Goal: Transaction & Acquisition: Purchase product/service

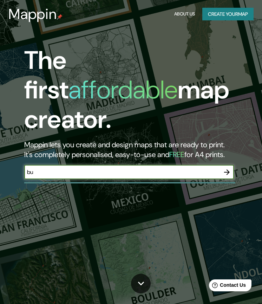
type input "b"
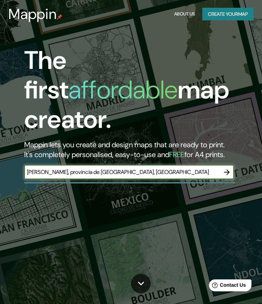
type input "[PERSON_NAME], provincia de [GEOGRAPHIC_DATA], [GEOGRAPHIC_DATA]"
drag, startPoint x: 139, startPoint y: 166, endPoint x: 228, endPoint y: 160, distance: 88.9
click at [228, 168] on icon "button" at bounding box center [227, 172] width 8 height 8
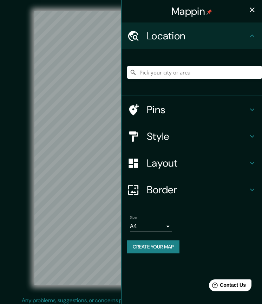
click at [176, 71] on input "Pick your city or area" at bounding box center [194, 72] width 135 height 13
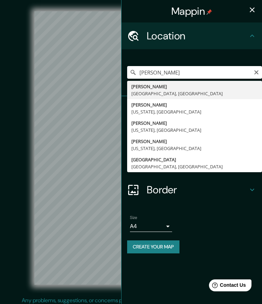
type input "[GEOGRAPHIC_DATA], [GEOGRAPHIC_DATA], [GEOGRAPHIC_DATA]"
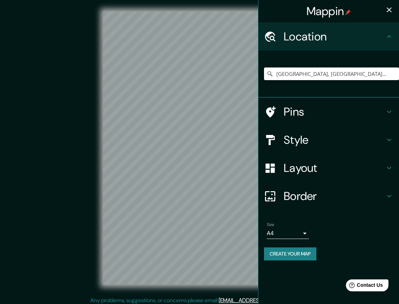
click at [262, 228] on body "Mappin Location [GEOGRAPHIC_DATA], [GEOGRAPHIC_DATA], [GEOGRAPHIC_DATA] Pins St…" at bounding box center [199, 152] width 399 height 304
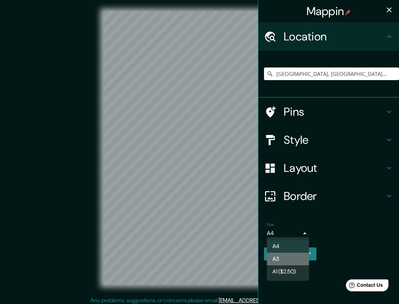
click at [262, 260] on li "A3" at bounding box center [288, 259] width 42 height 13
type input "a4"
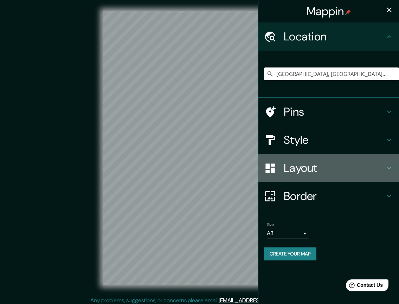
click at [262, 164] on h4 "Layout" at bounding box center [334, 168] width 101 height 14
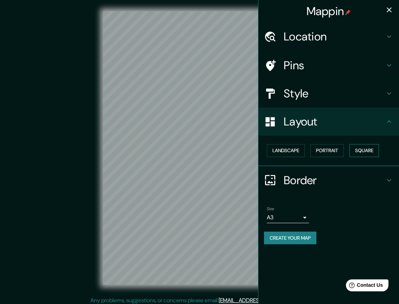
click at [262, 148] on button "Square" at bounding box center [365, 150] width 30 height 13
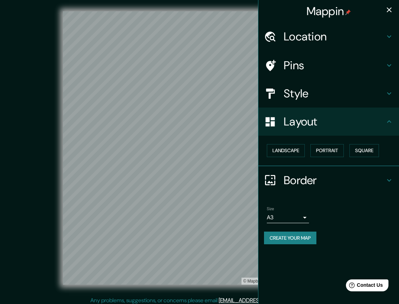
click at [262, 113] on div "Layout" at bounding box center [329, 122] width 141 height 28
click at [262, 89] on h4 "Style" at bounding box center [334, 94] width 101 height 14
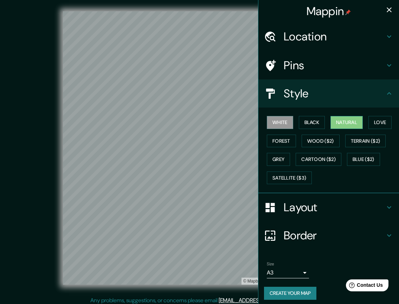
click at [262, 123] on button "Natural" at bounding box center [347, 122] width 32 height 13
click at [262, 122] on button "Love" at bounding box center [380, 122] width 23 height 13
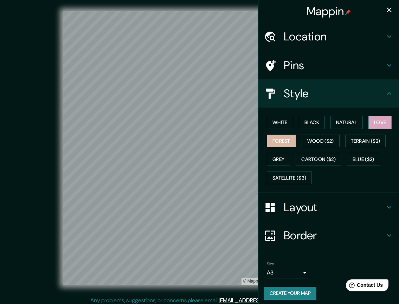
click at [262, 140] on button "Forest" at bounding box center [281, 141] width 29 height 13
click at [262, 118] on button "White" at bounding box center [280, 122] width 26 height 13
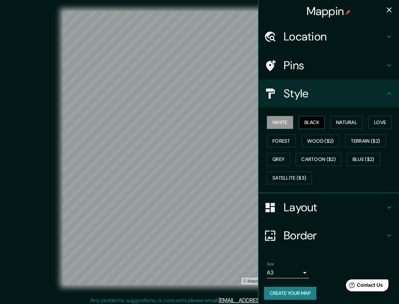
click at [262, 123] on button "Black" at bounding box center [312, 122] width 26 height 13
click at [262, 122] on button "Natural" at bounding box center [347, 122] width 32 height 13
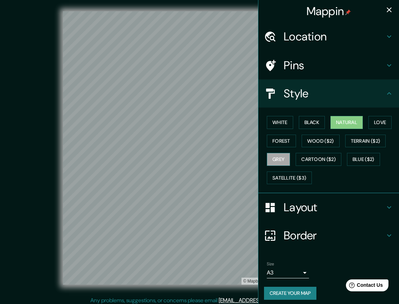
click at [262, 161] on button "Grey" at bounding box center [278, 159] width 23 height 13
click at [262, 157] on button "Cartoon ($2)" at bounding box center [319, 159] width 46 height 13
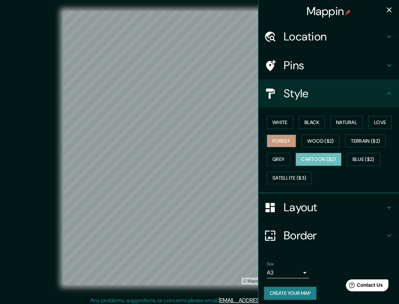
click at [262, 139] on button "Forest" at bounding box center [281, 141] width 29 height 13
click at [262, 122] on button "White" at bounding box center [280, 122] width 26 height 13
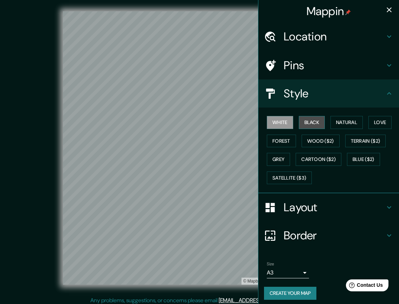
click at [262, 125] on button "Black" at bounding box center [312, 122] width 26 height 13
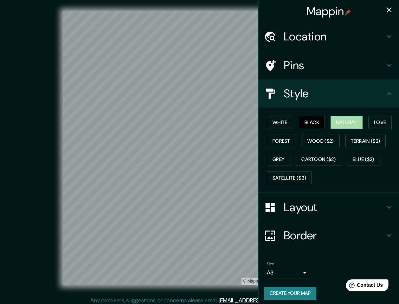
click at [262, 126] on button "Natural" at bounding box center [347, 122] width 32 height 13
click at [262, 122] on button "Love" at bounding box center [380, 122] width 23 height 13
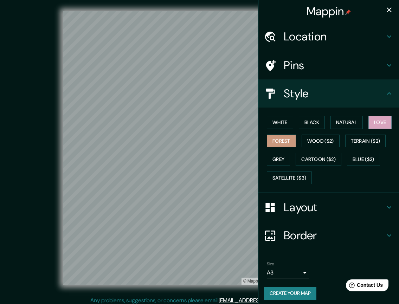
click at [262, 139] on button "Forest" at bounding box center [281, 141] width 29 height 13
click at [262, 124] on button "White" at bounding box center [280, 122] width 26 height 13
click at [262, 62] on h4 "Pins" at bounding box center [334, 65] width 101 height 14
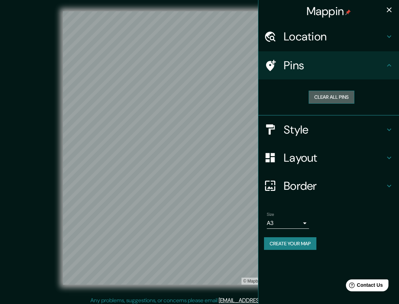
click at [262, 99] on button "Clear all pins" at bounding box center [332, 97] width 46 height 13
click at [262, 70] on h4 "Pins" at bounding box center [334, 65] width 101 height 14
click at [262, 32] on h4 "Location" at bounding box center [334, 37] width 101 height 14
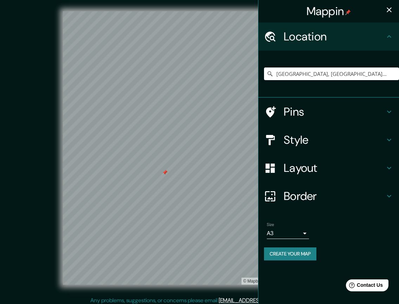
click at [262, 32] on h4 "Location" at bounding box center [334, 37] width 101 height 14
click at [262, 108] on h4 "Pins" at bounding box center [334, 112] width 101 height 14
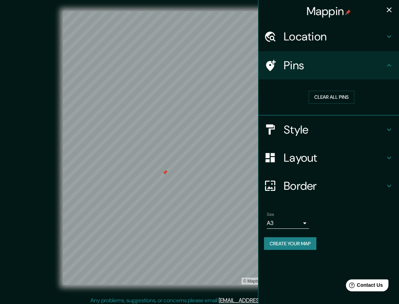
click at [262, 68] on h4 "Pins" at bounding box center [334, 65] width 101 height 14
click at [262, 64] on icon at bounding box center [270, 65] width 12 height 12
click at [169, 173] on div at bounding box center [168, 172] width 6 height 6
click at [262, 95] on button "Clear all pins" at bounding box center [332, 97] width 46 height 13
click at [262, 155] on h4 "Layout" at bounding box center [334, 158] width 101 height 14
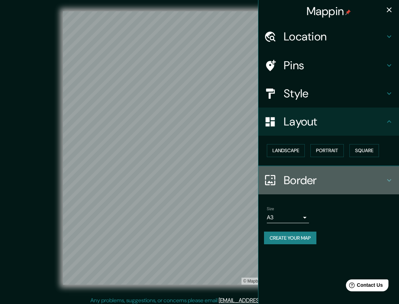
click at [262, 179] on h4 "Border" at bounding box center [334, 180] width 101 height 14
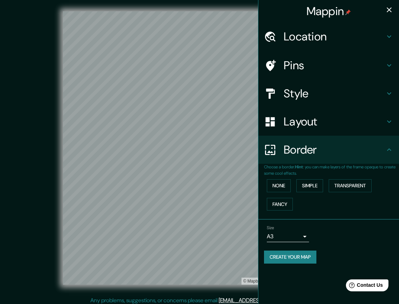
click at [262, 255] on button "Create your map" at bounding box center [290, 257] width 52 height 13
click at [262, 259] on button "Create your map" at bounding box center [290, 257] width 52 height 13
